Goal: Use online tool/utility: Utilize a website feature to perform a specific function

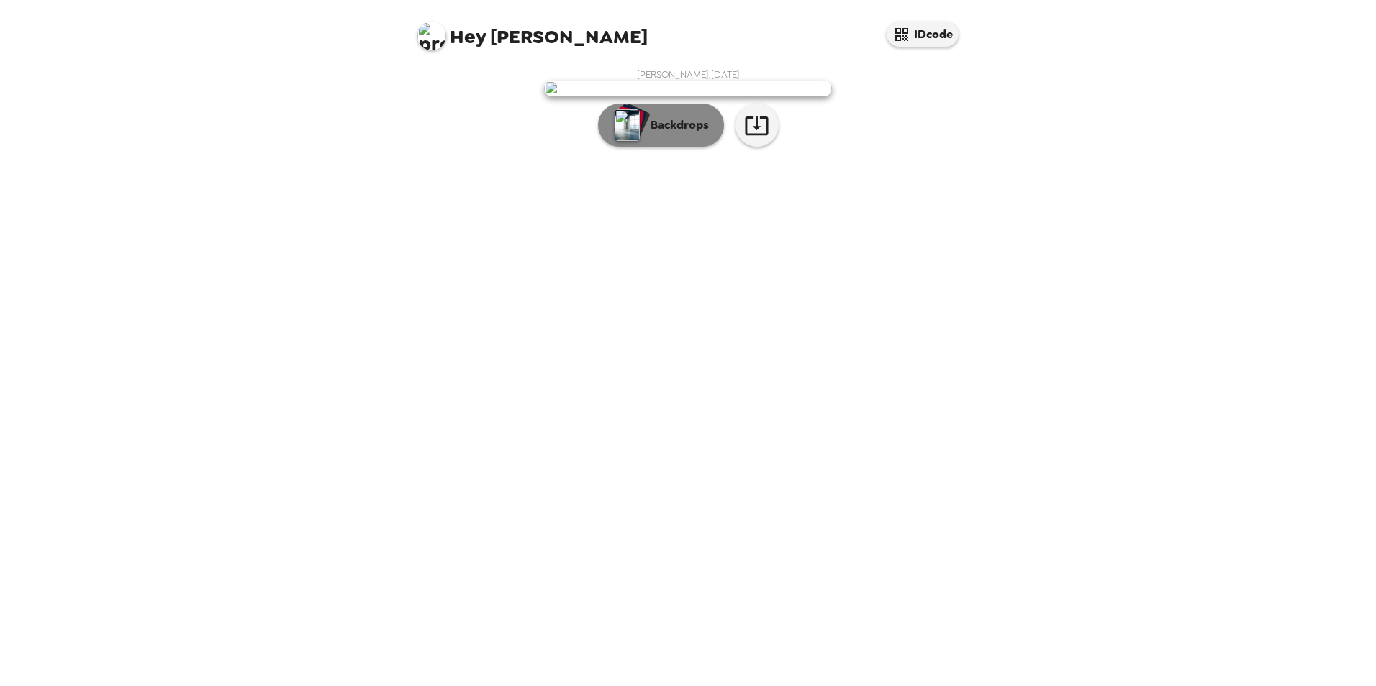
click at [679, 134] on p "Backdrops" at bounding box center [675, 125] width 65 height 17
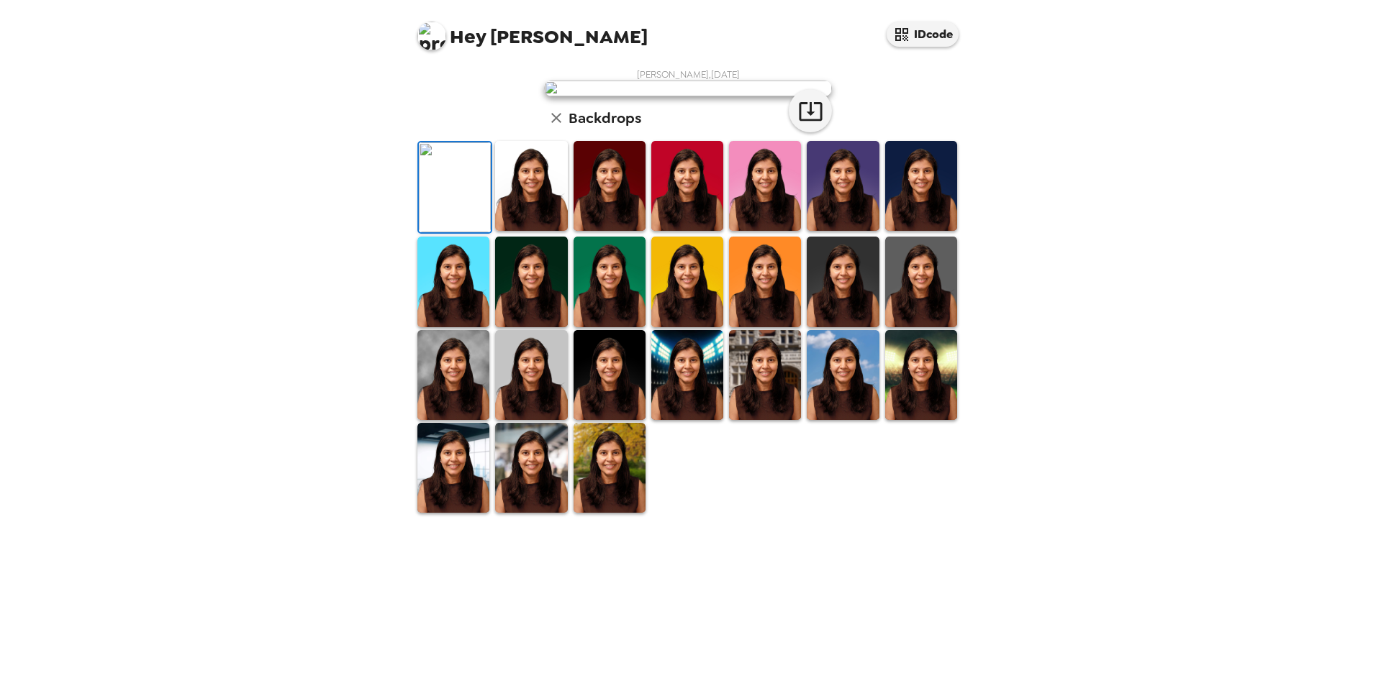
scroll to position [186, 0]
click at [804, 121] on icon "button" at bounding box center [810, 111] width 23 height 19
click at [607, 231] on img at bounding box center [610, 186] width 72 height 90
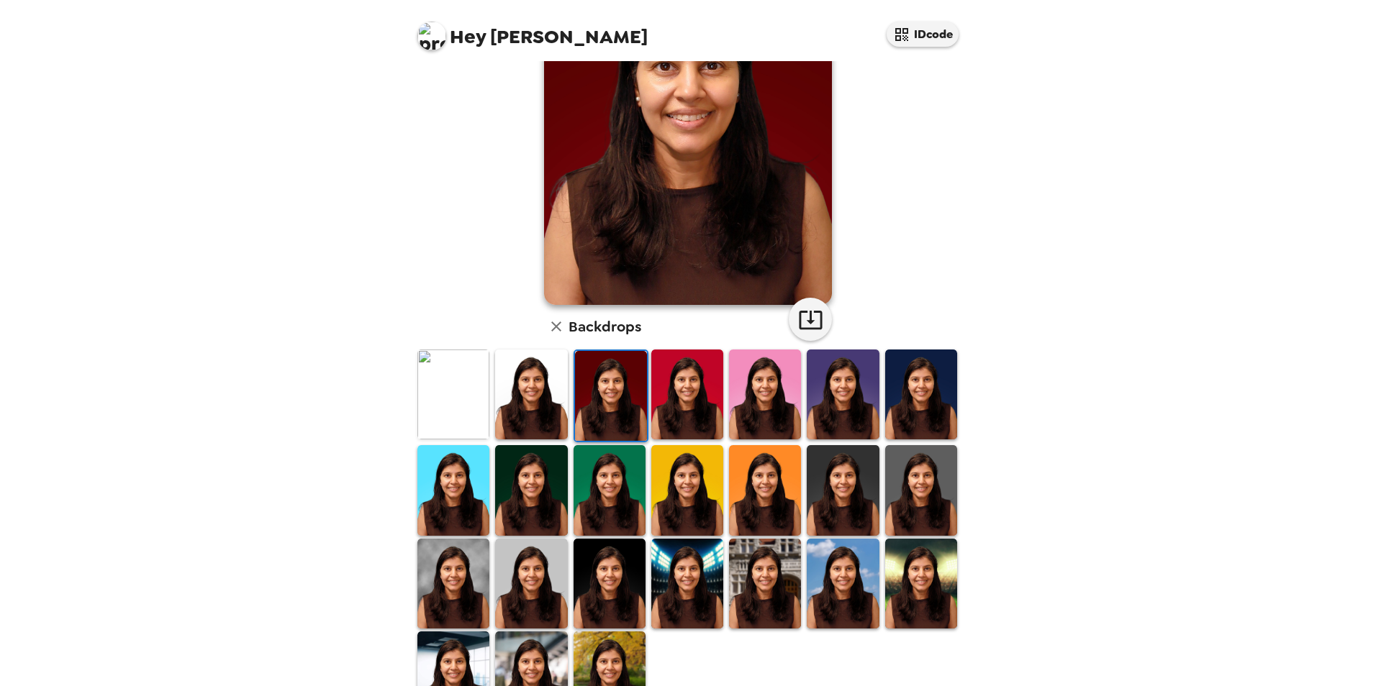
scroll to position [144, 0]
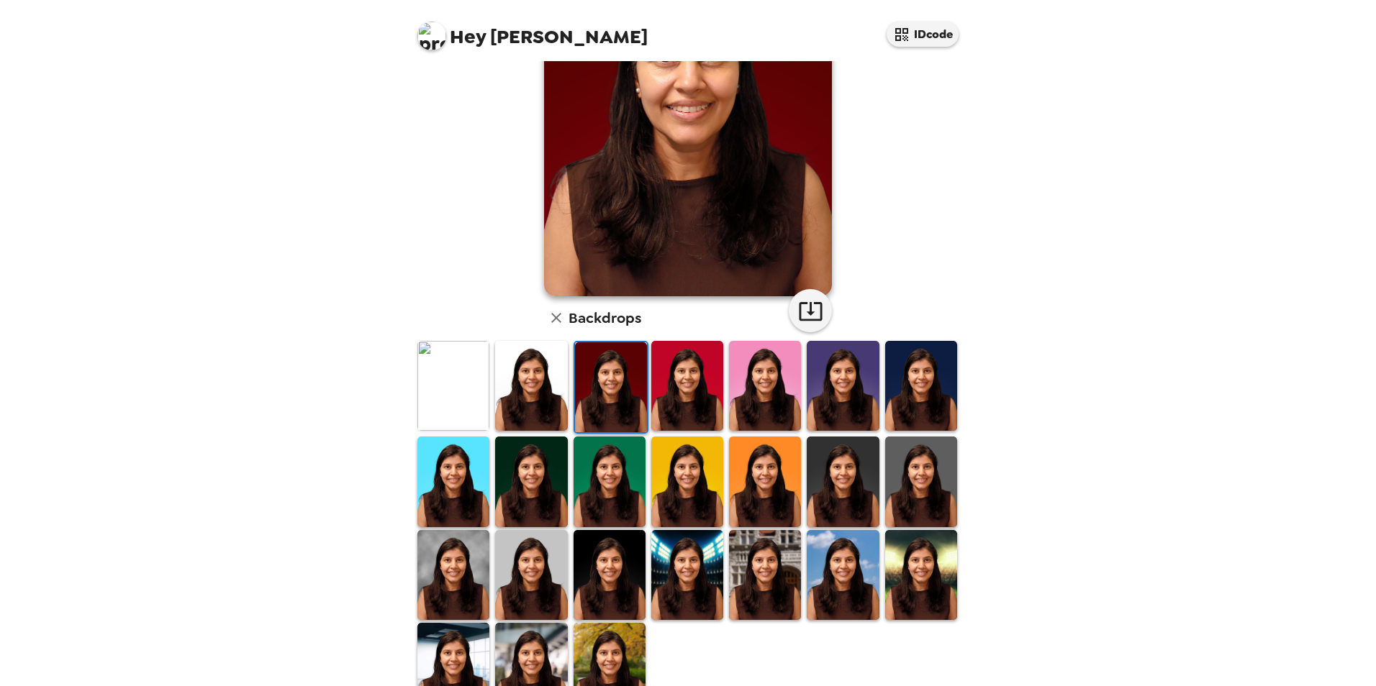
click at [746, 555] on img at bounding box center [765, 575] width 72 height 90
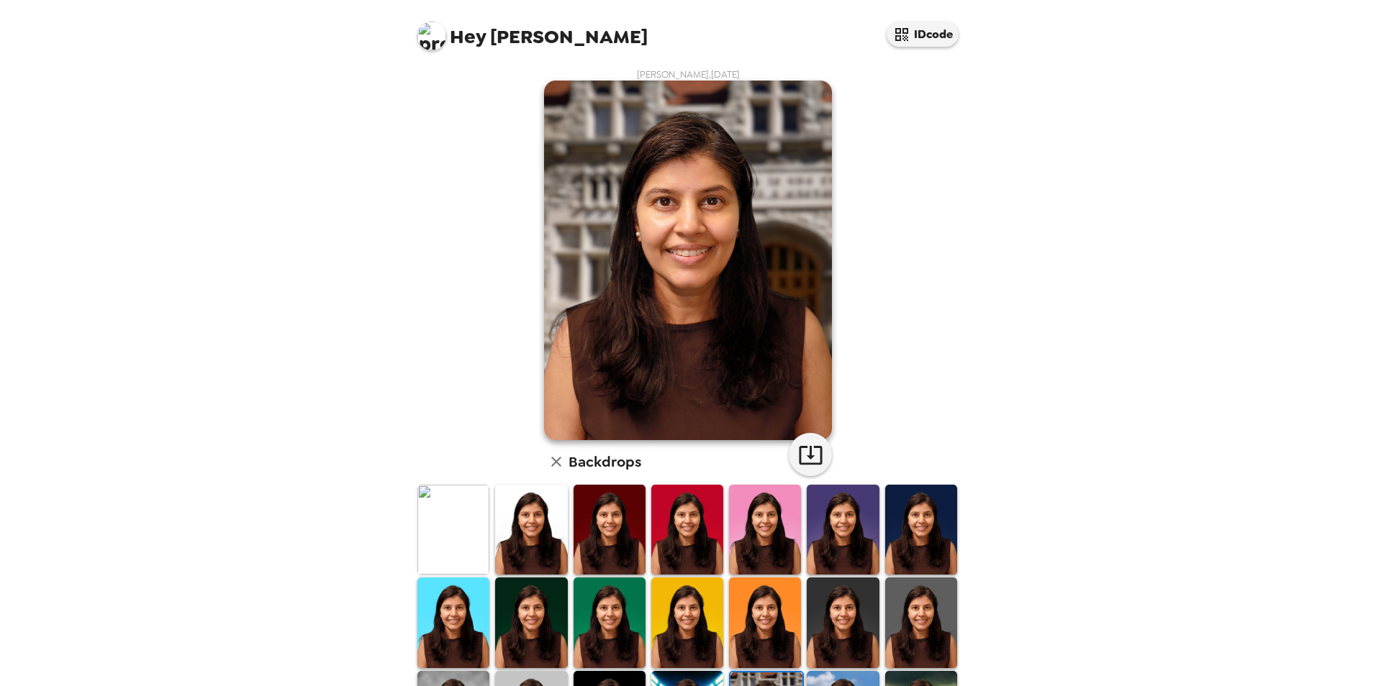
scroll to position [72, 0]
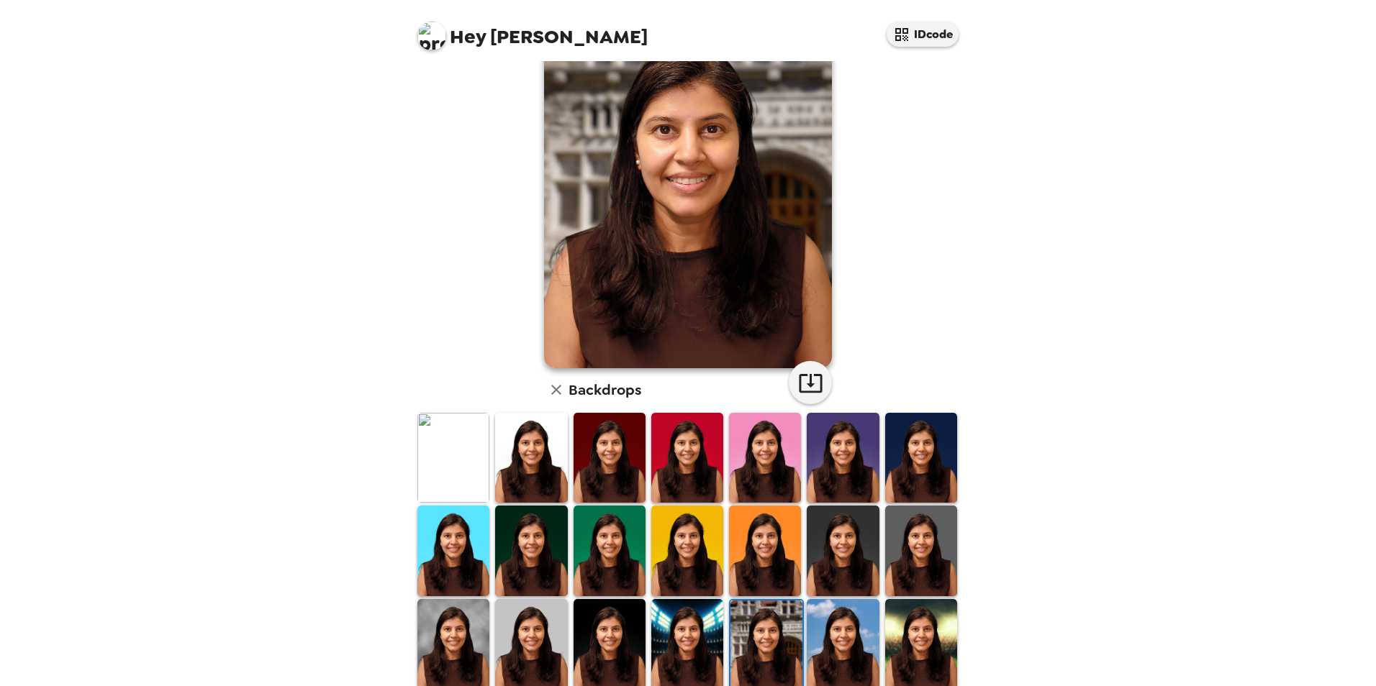
click at [814, 549] on img at bounding box center [843, 551] width 72 height 90
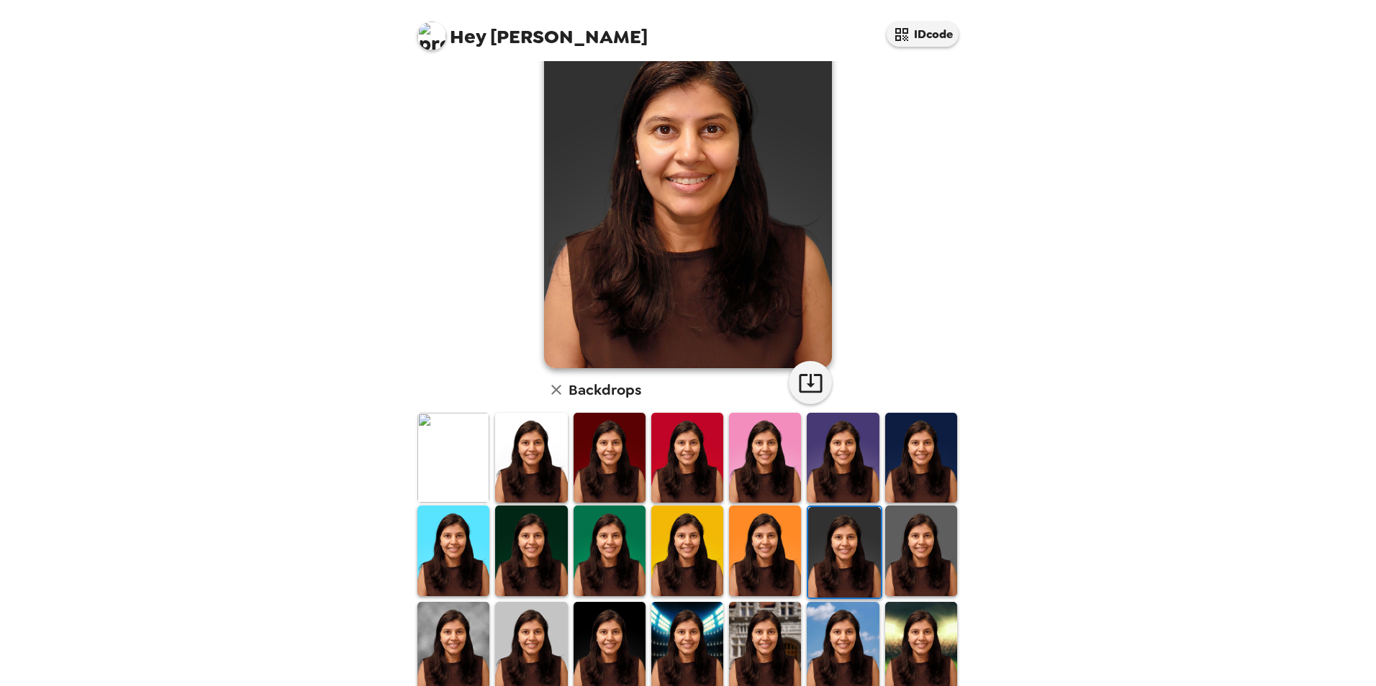
scroll to position [0, 0]
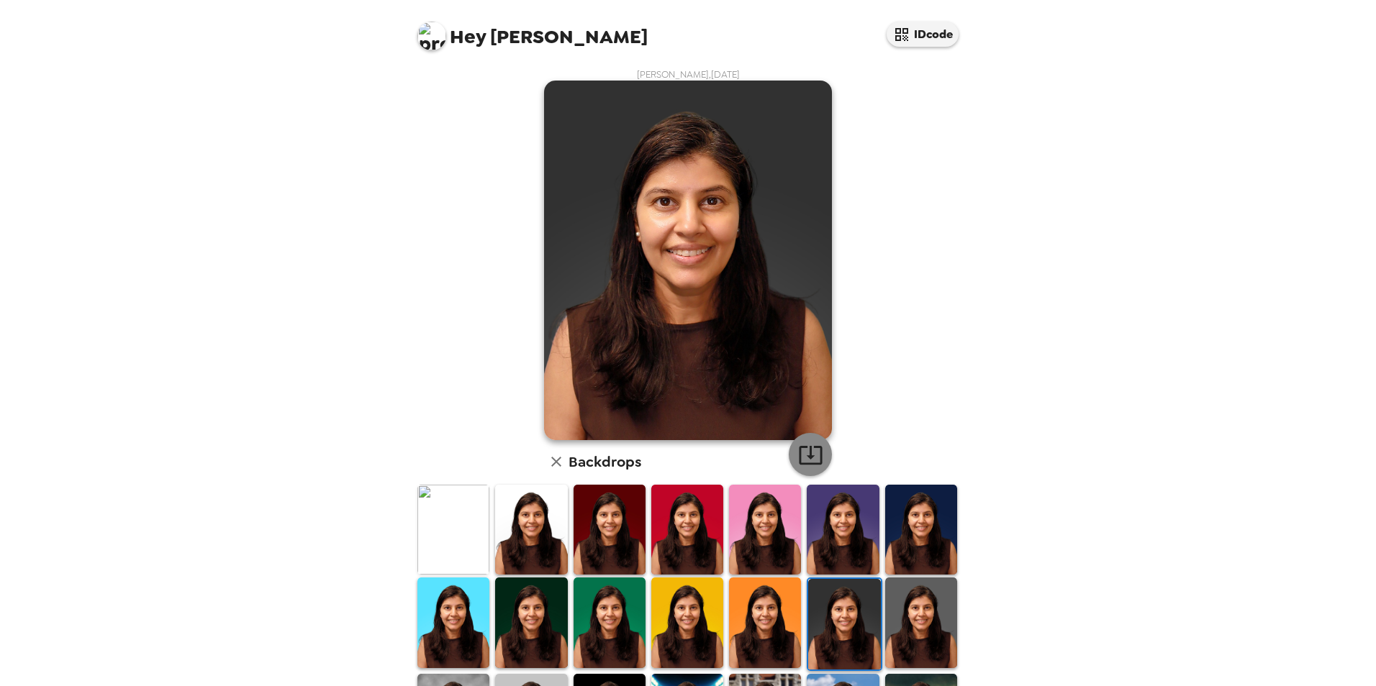
click at [798, 453] on icon "button" at bounding box center [810, 455] width 25 height 25
drag, startPoint x: 907, startPoint y: 621, endPoint x: 897, endPoint y: 618, distance: 10.5
click at [907, 621] on img at bounding box center [921, 623] width 72 height 90
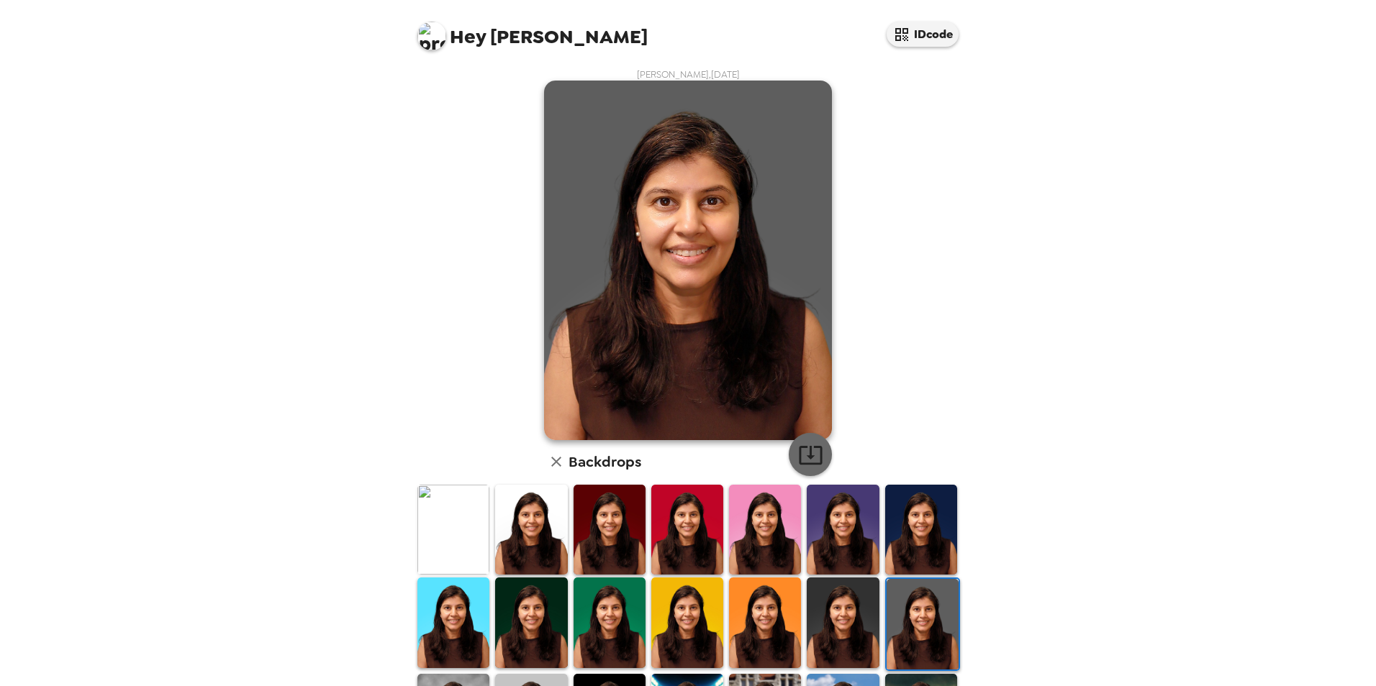
click at [807, 453] on icon "button" at bounding box center [810, 455] width 25 height 25
drag, startPoint x: 921, startPoint y: 517, endPoint x: 827, endPoint y: 492, distance: 97.4
click at [921, 517] on img at bounding box center [921, 530] width 72 height 90
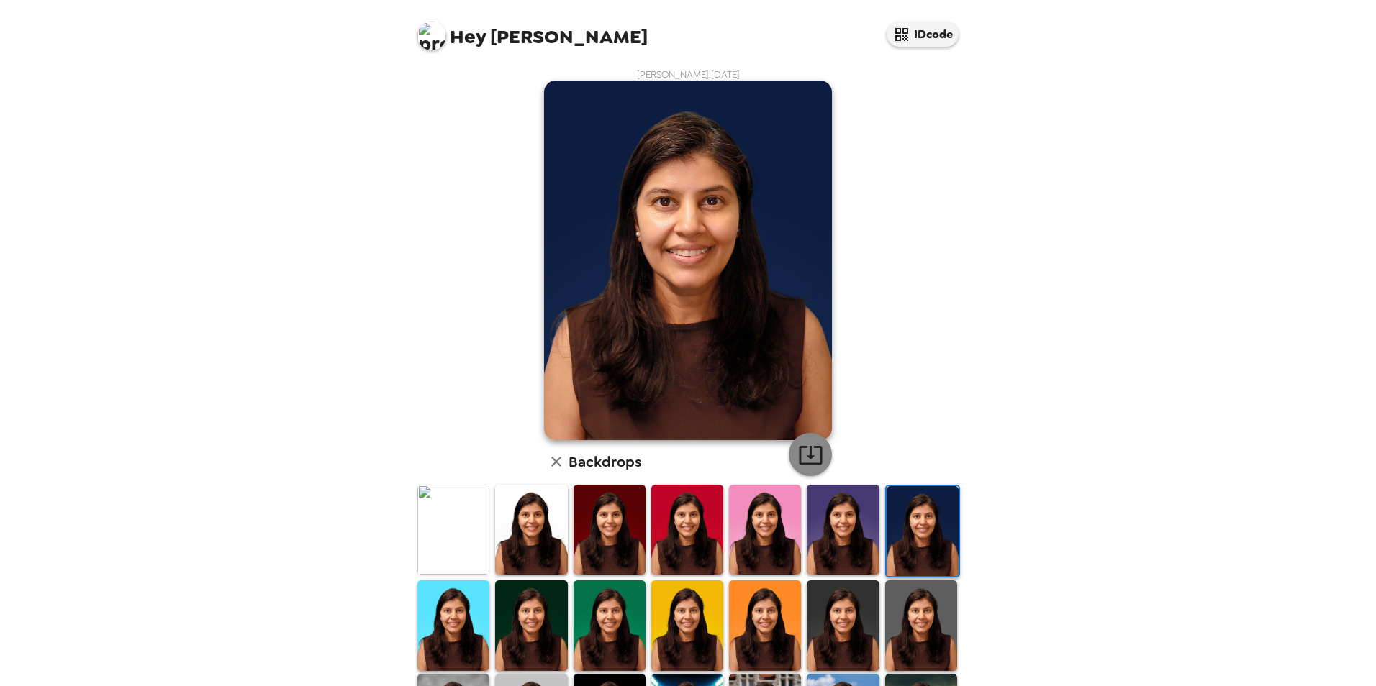
click at [801, 453] on icon "button" at bounding box center [810, 455] width 25 height 25
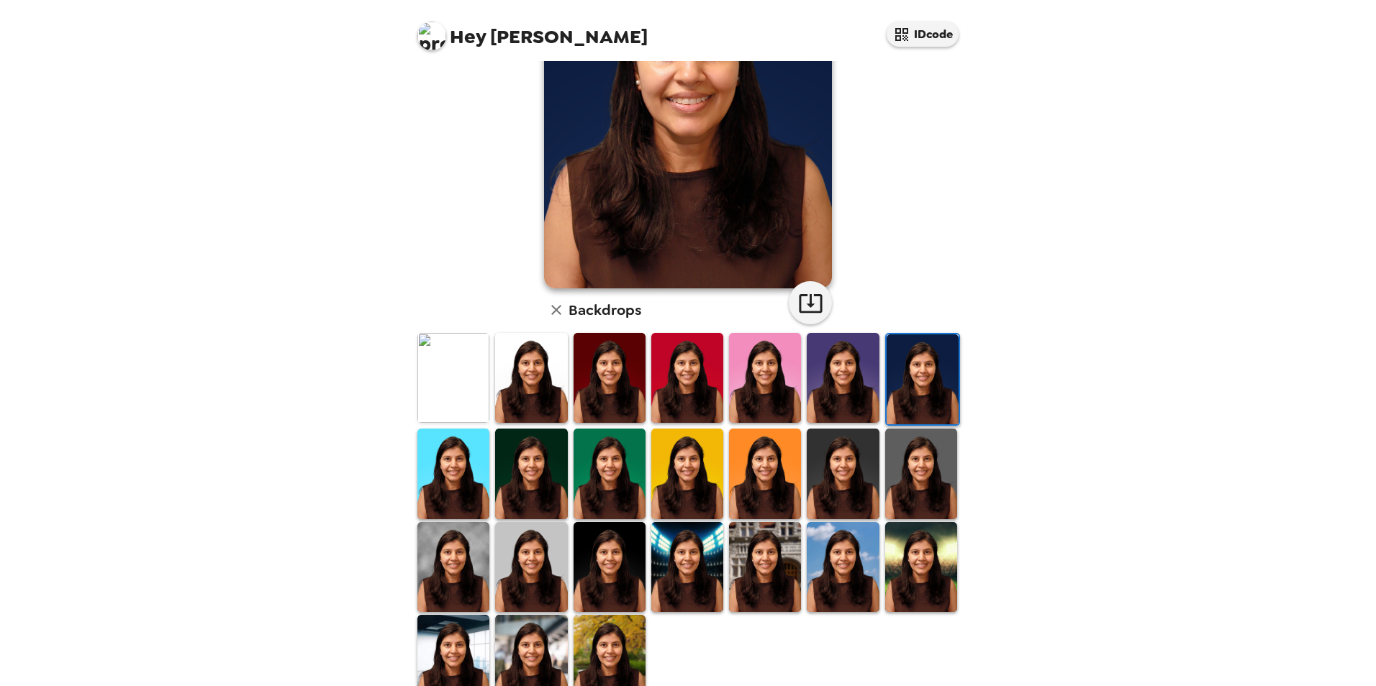
scroll to position [186, 0]
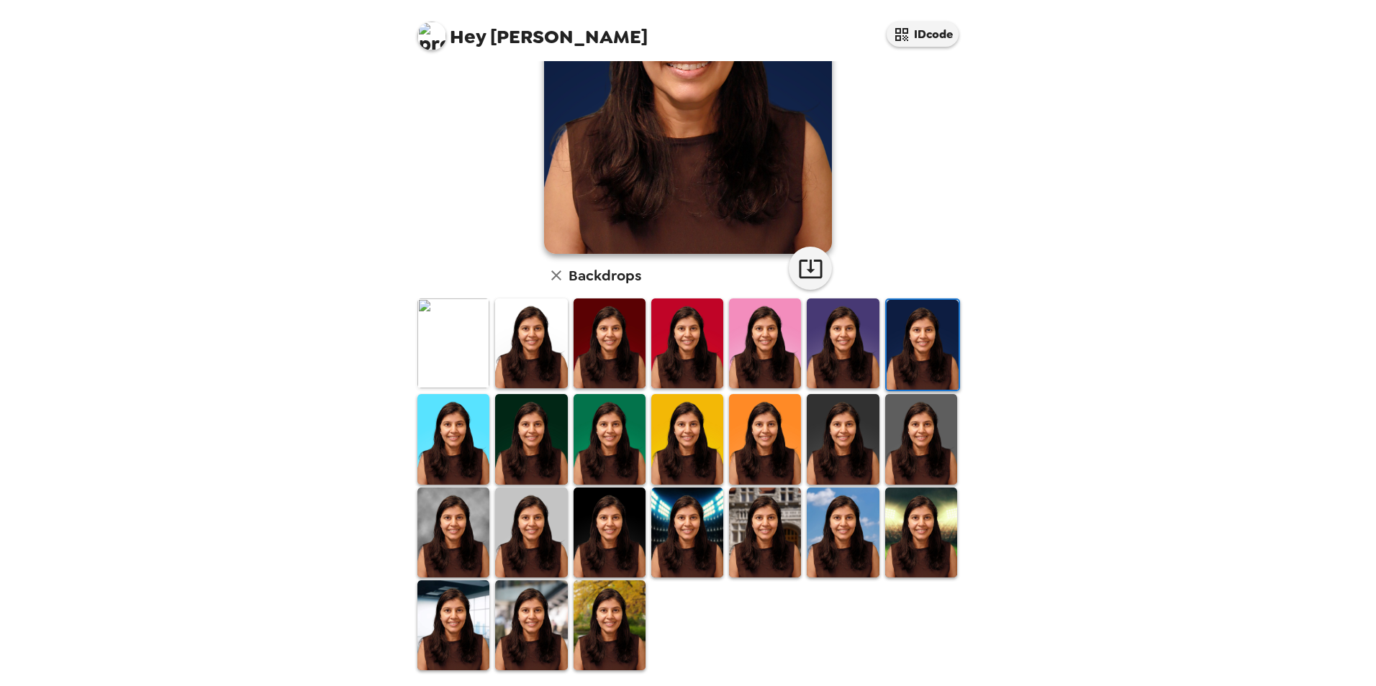
drag, startPoint x: 604, startPoint y: 524, endPoint x: 597, endPoint y: 462, distance: 62.3
click at [604, 524] on img at bounding box center [610, 533] width 72 height 90
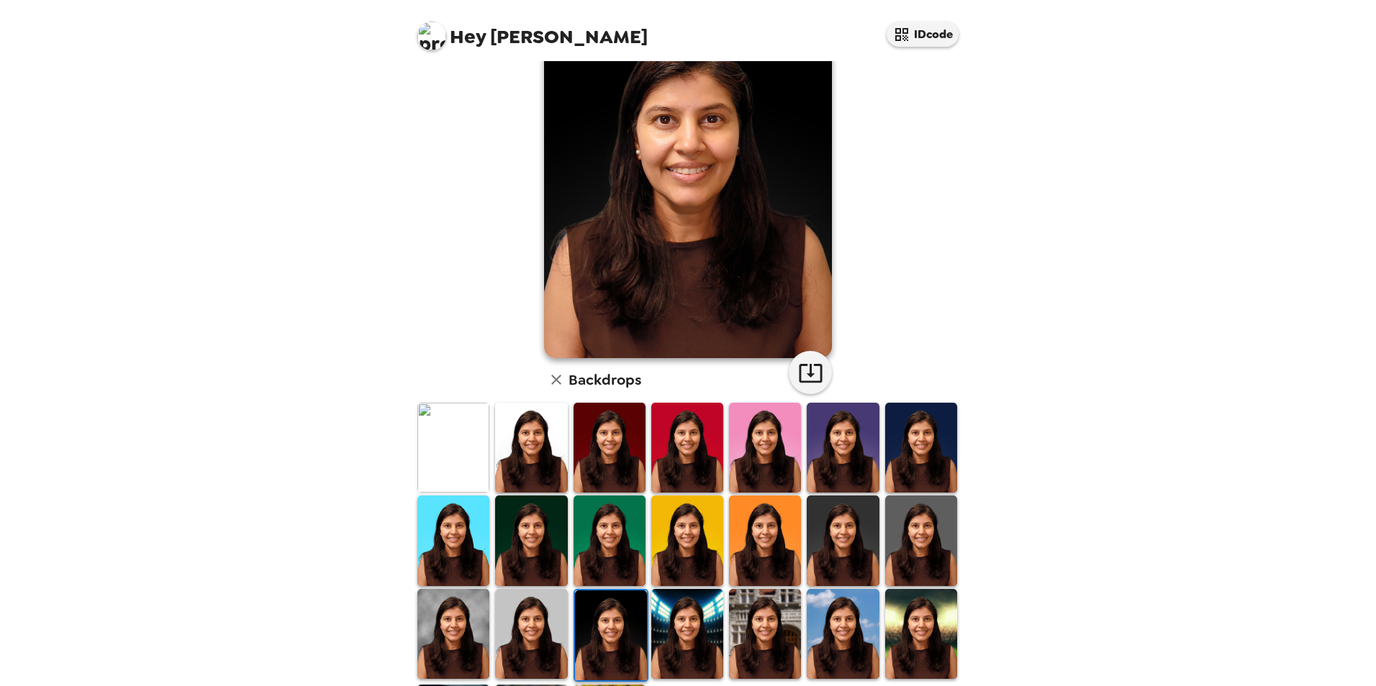
scroll to position [0, 0]
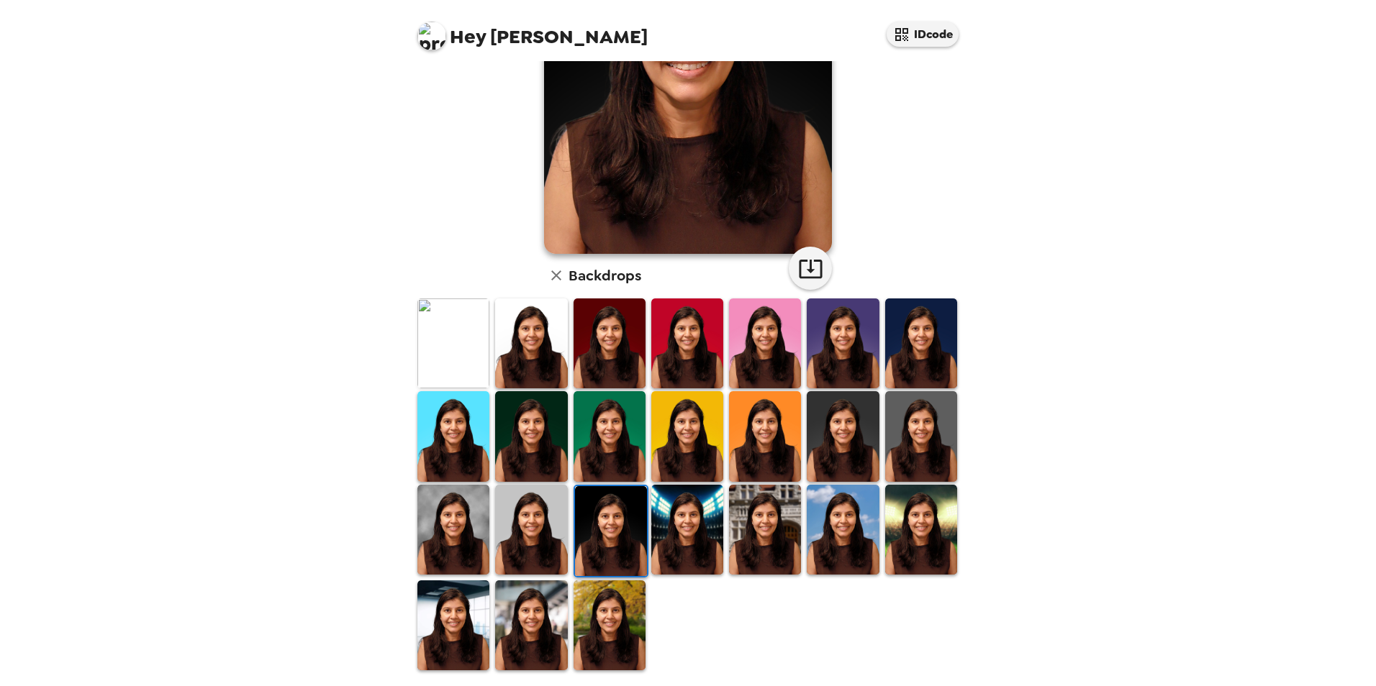
click at [522, 509] on img at bounding box center [531, 530] width 72 height 90
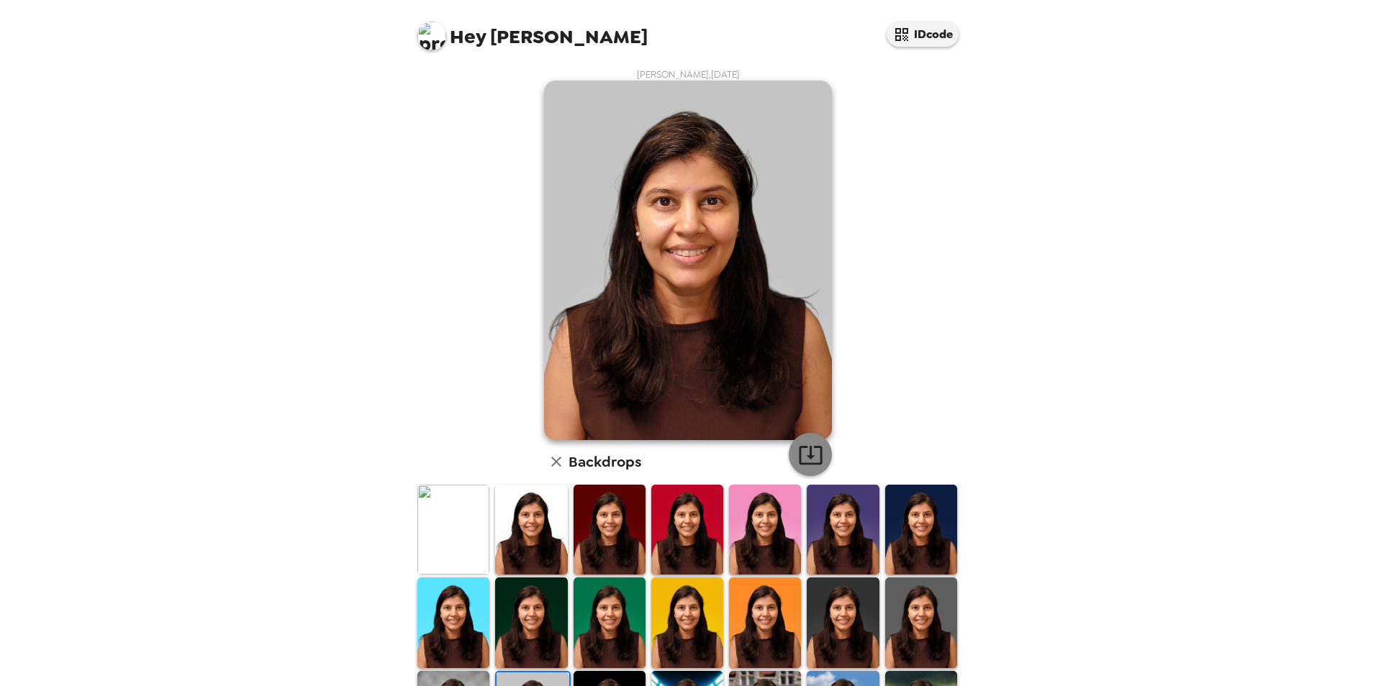
click at [798, 450] on icon "button" at bounding box center [810, 455] width 25 height 25
click at [466, 609] on img at bounding box center [453, 623] width 72 height 90
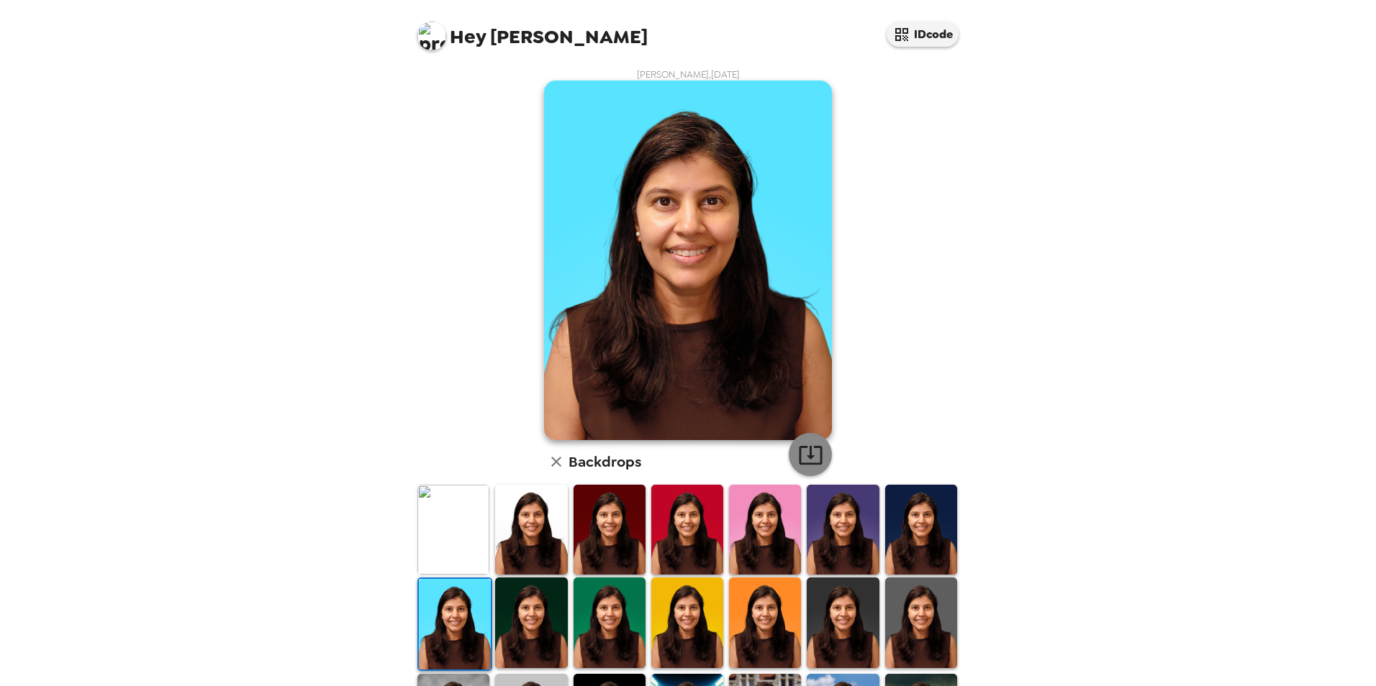
click at [804, 450] on icon "button" at bounding box center [810, 455] width 23 height 19
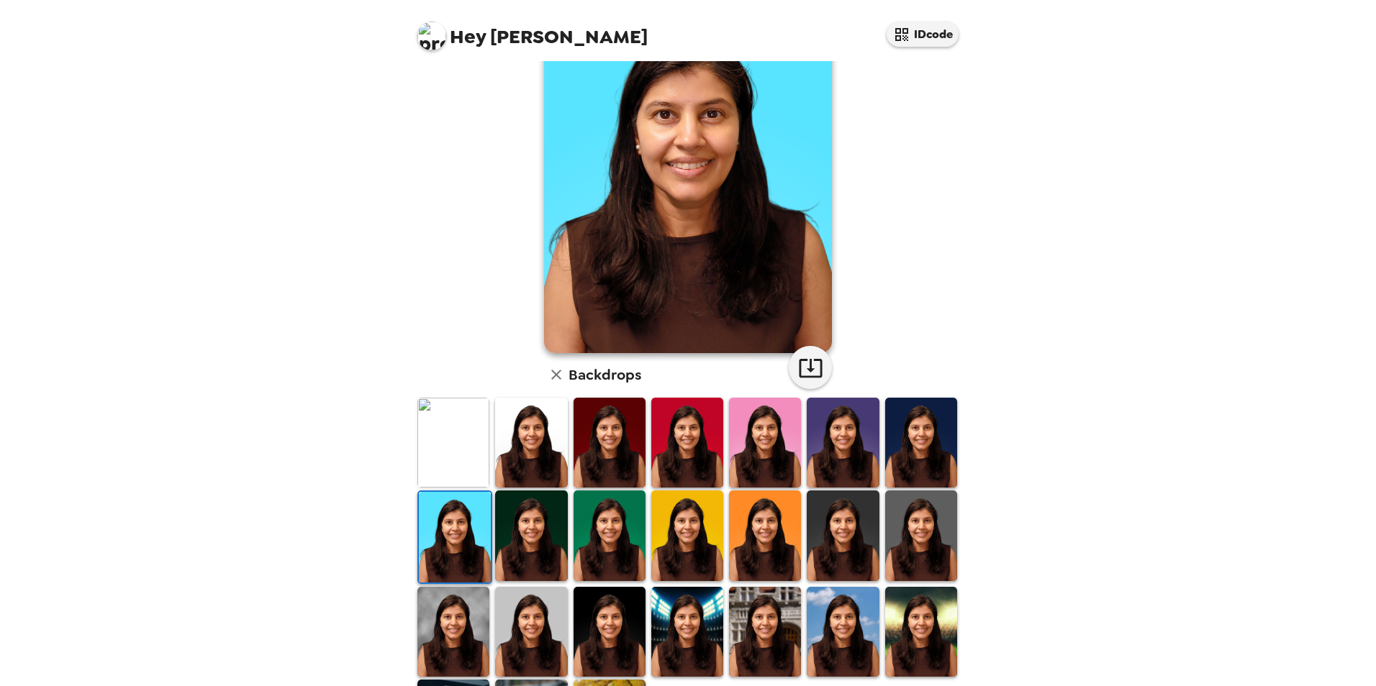
scroll to position [186, 0]
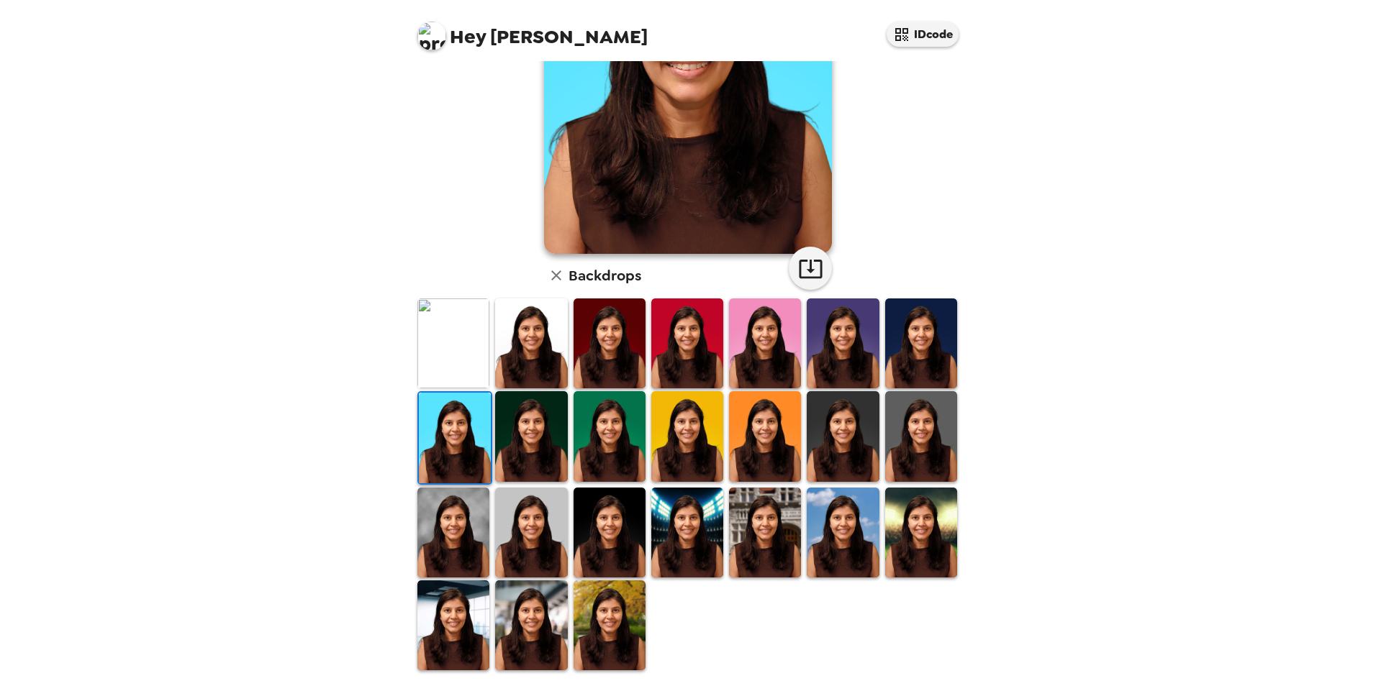
drag, startPoint x: 431, startPoint y: 525, endPoint x: 604, endPoint y: 498, distance: 175.6
click at [431, 525] on img at bounding box center [453, 533] width 72 height 90
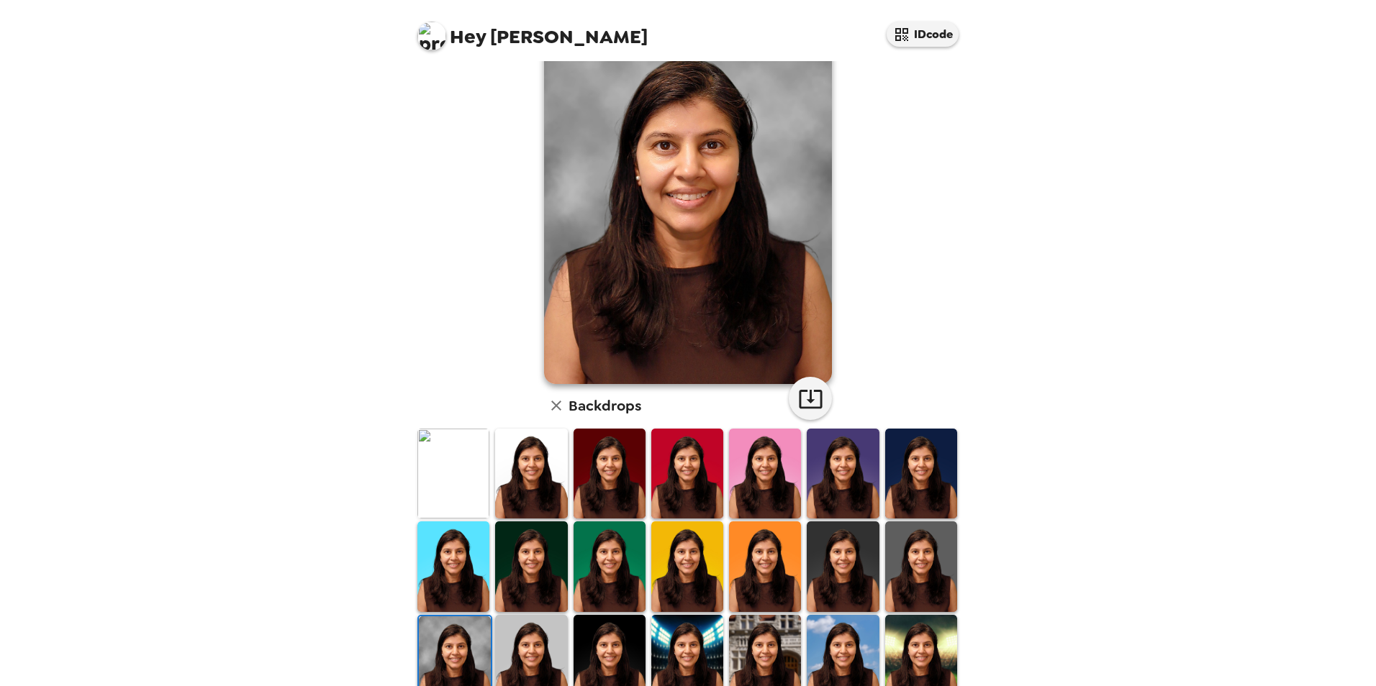
scroll to position [0, 0]
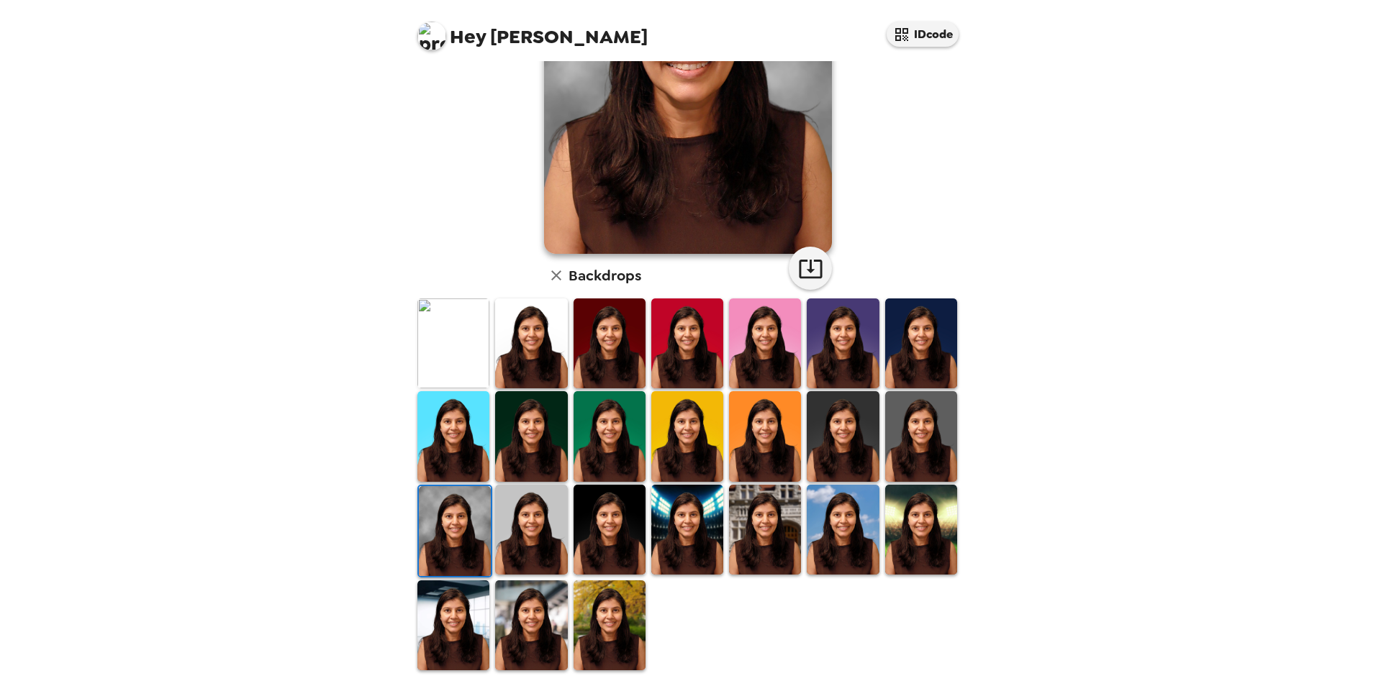
click at [521, 541] on img at bounding box center [531, 530] width 72 height 90
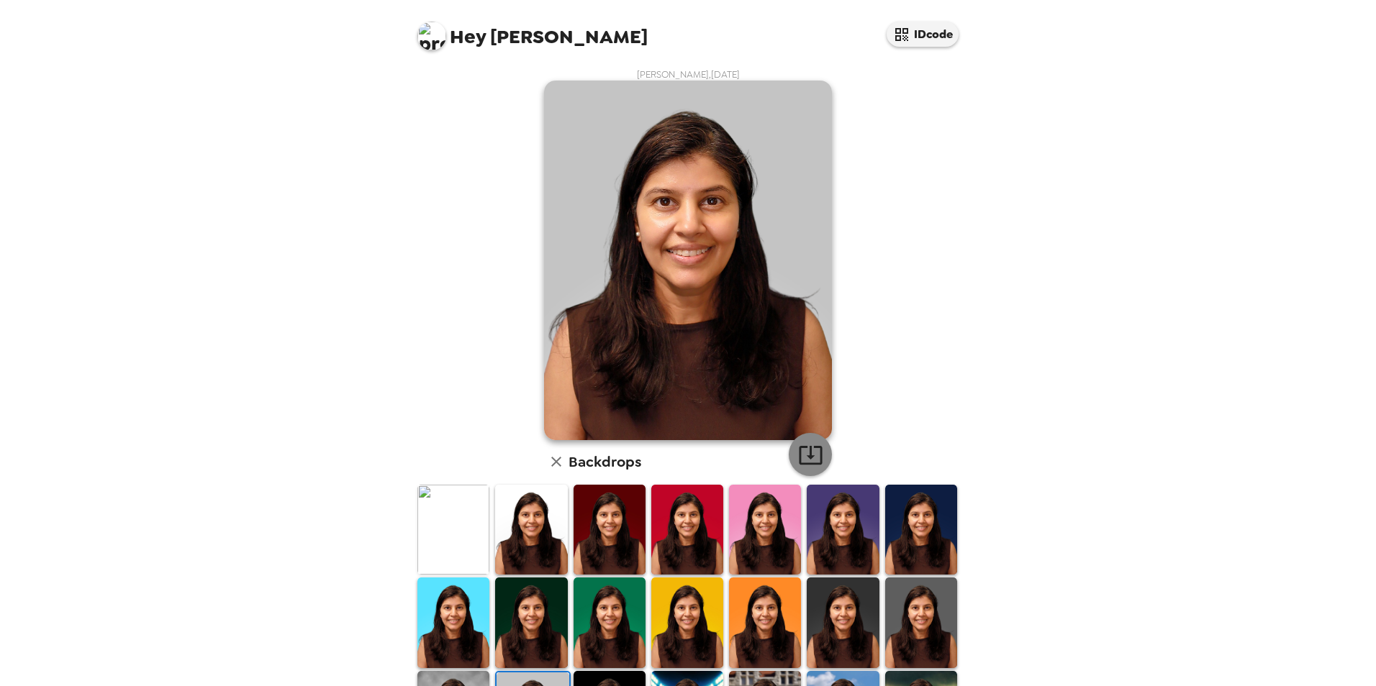
click at [803, 453] on icon "button" at bounding box center [810, 455] width 25 height 25
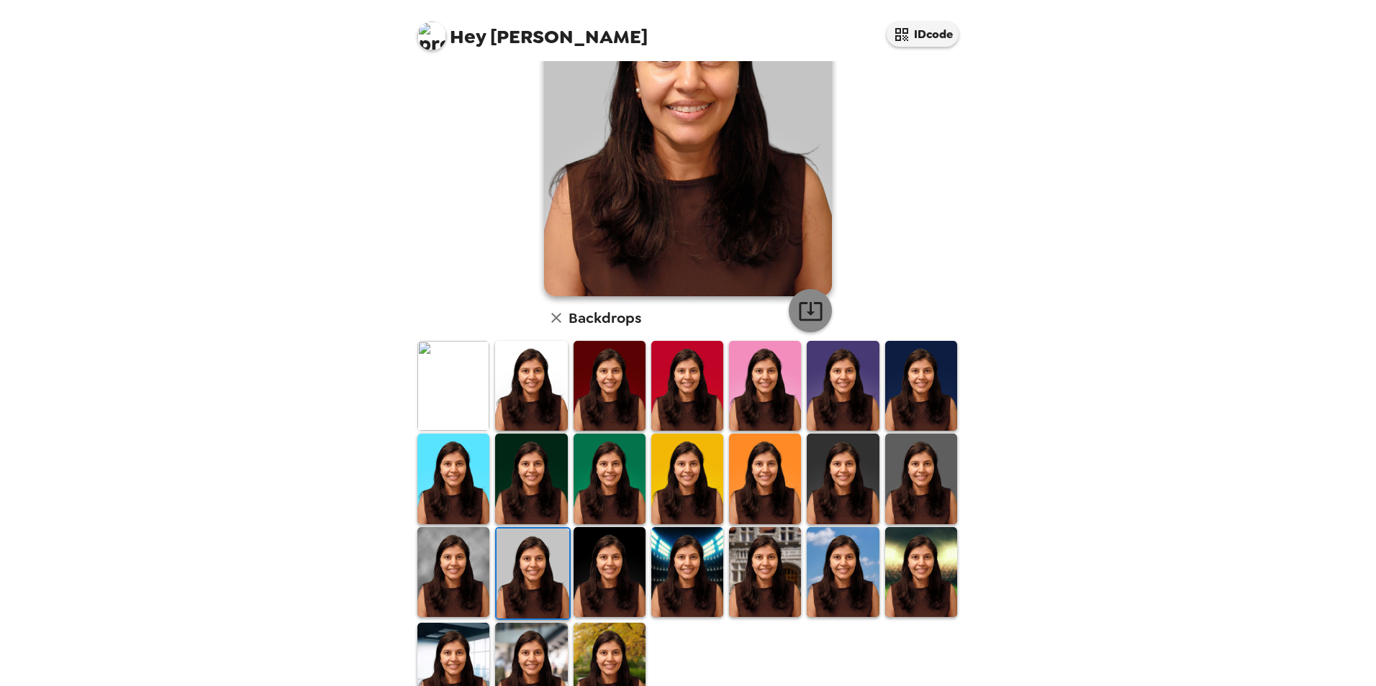
scroll to position [186, 0]
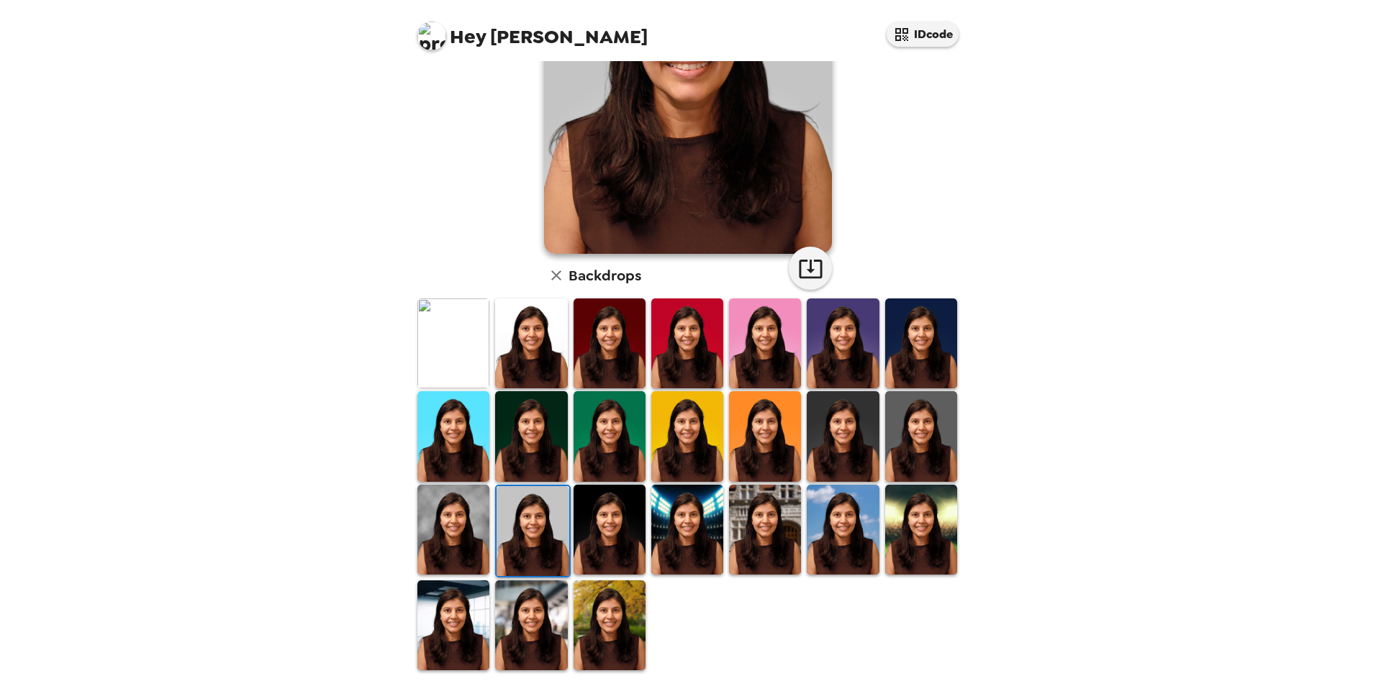
drag, startPoint x: 603, startPoint y: 627, endPoint x: 703, endPoint y: 564, distance: 118.0
click at [603, 627] on img at bounding box center [610, 626] width 72 height 90
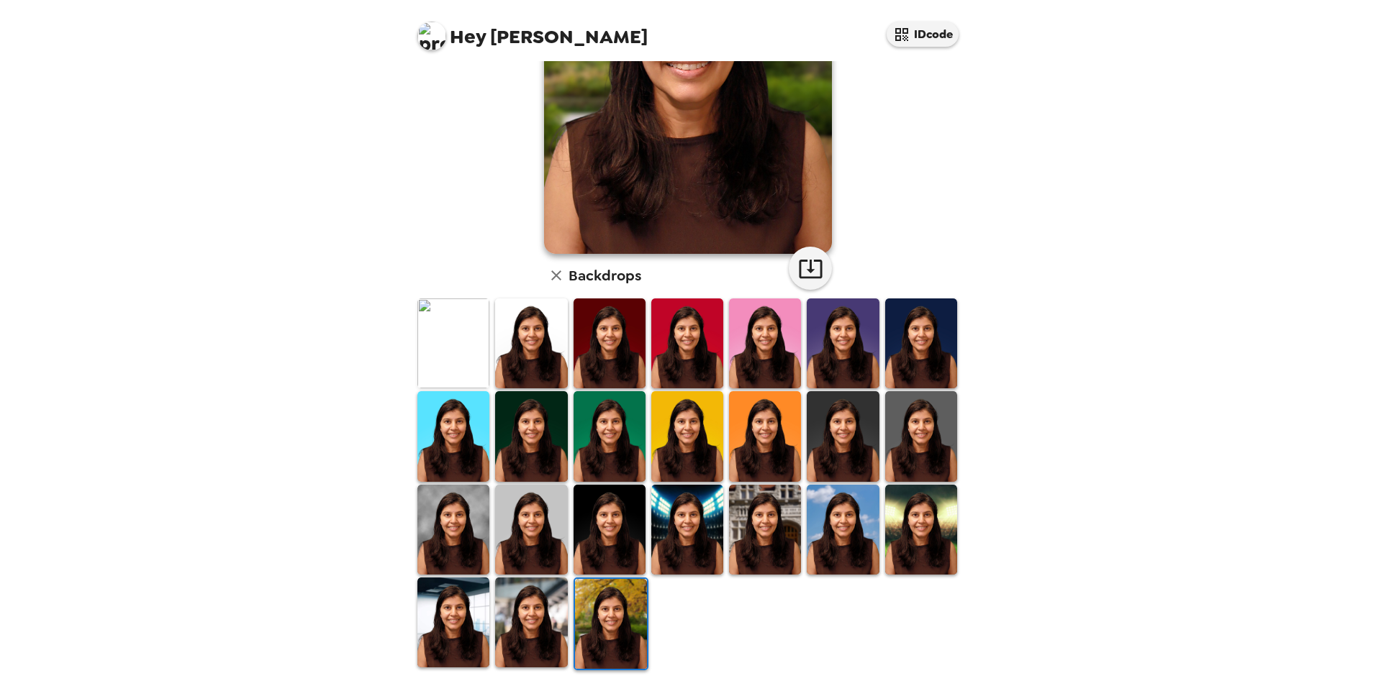
click at [545, 623] on img at bounding box center [531, 623] width 72 height 90
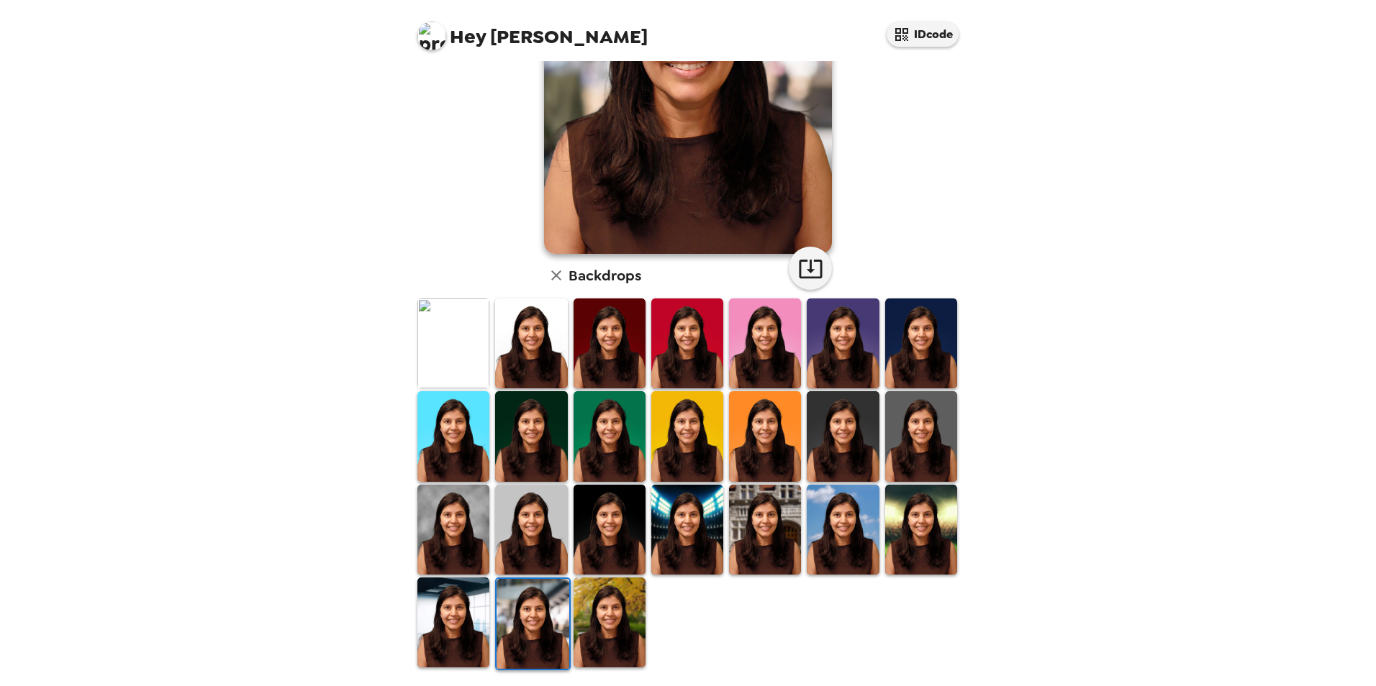
scroll to position [0, 0]
click at [455, 609] on img at bounding box center [453, 623] width 72 height 90
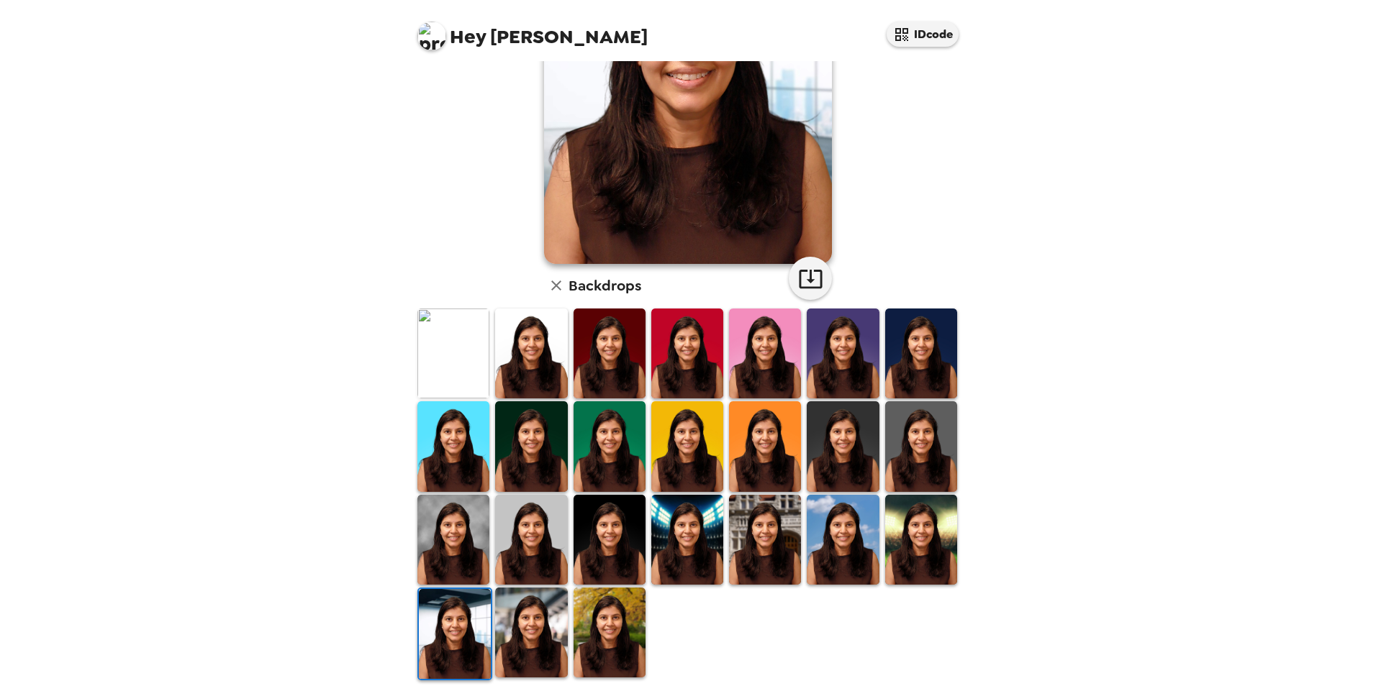
scroll to position [186, 0]
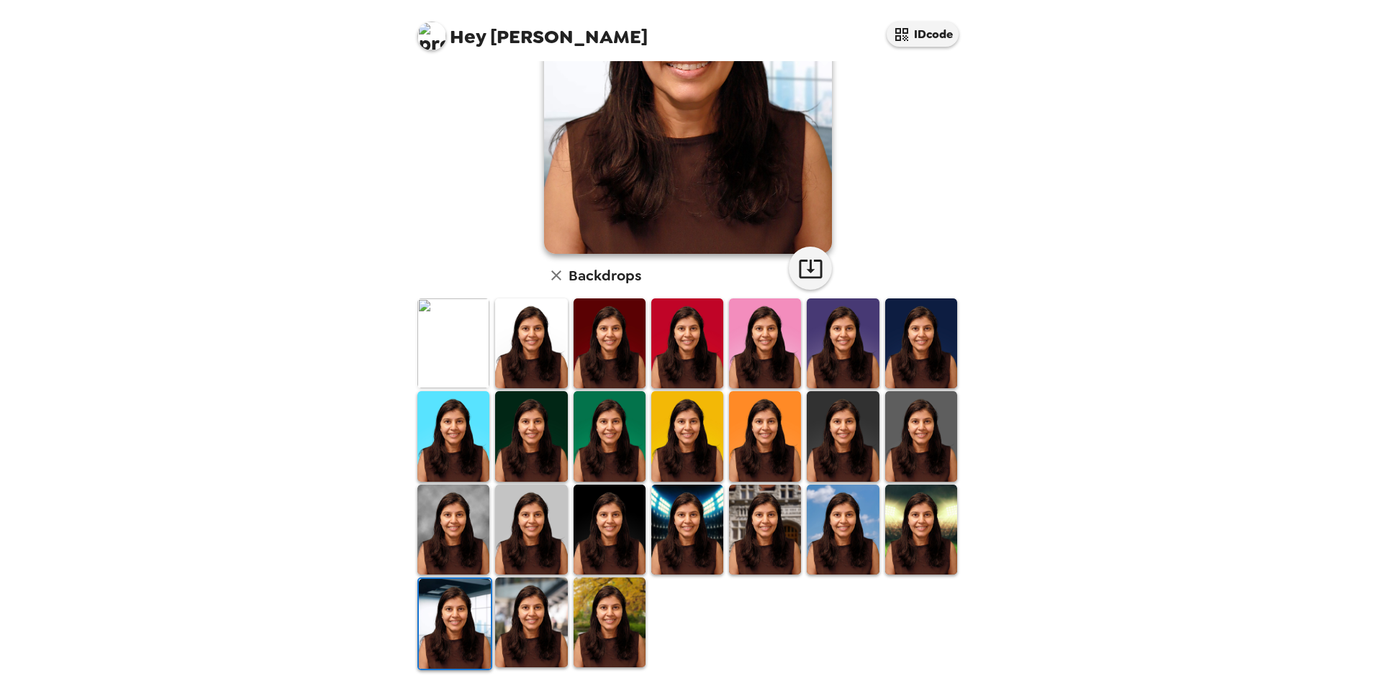
click at [549, 272] on icon "button" at bounding box center [556, 275] width 17 height 17
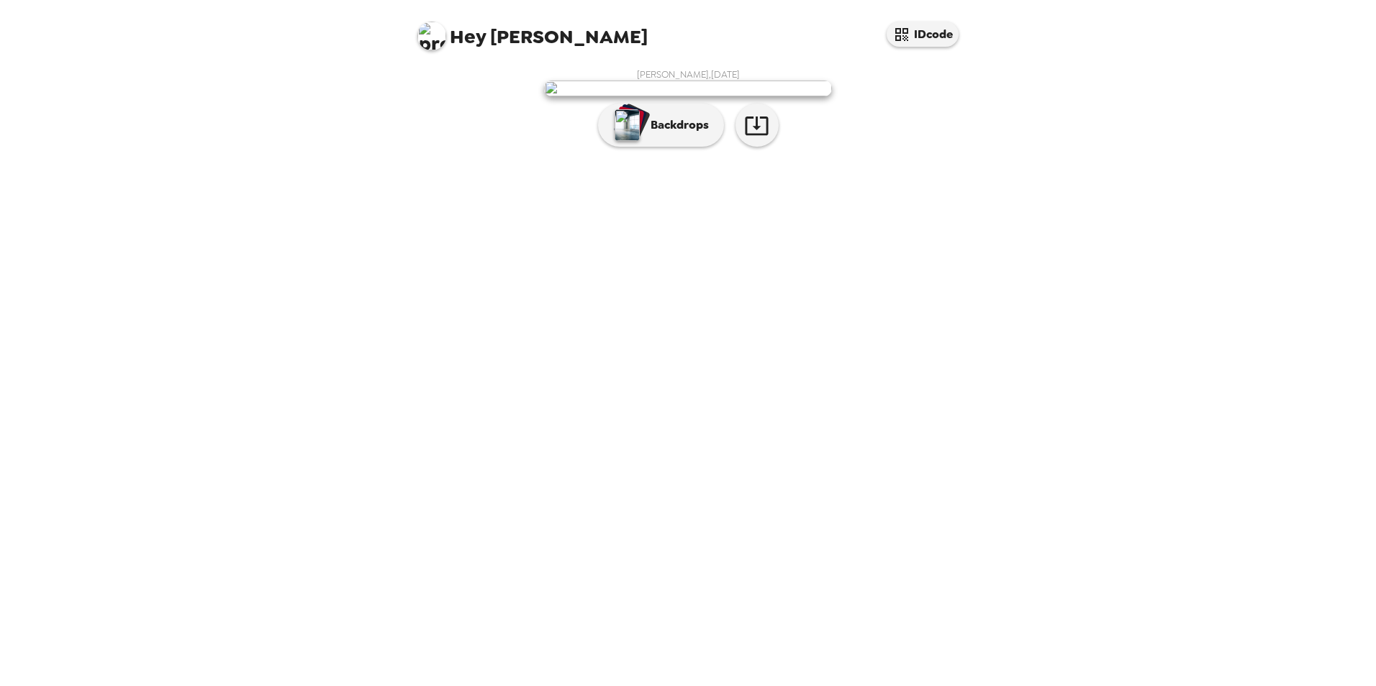
scroll to position [0, 0]
